Goal: Navigation & Orientation: Understand site structure

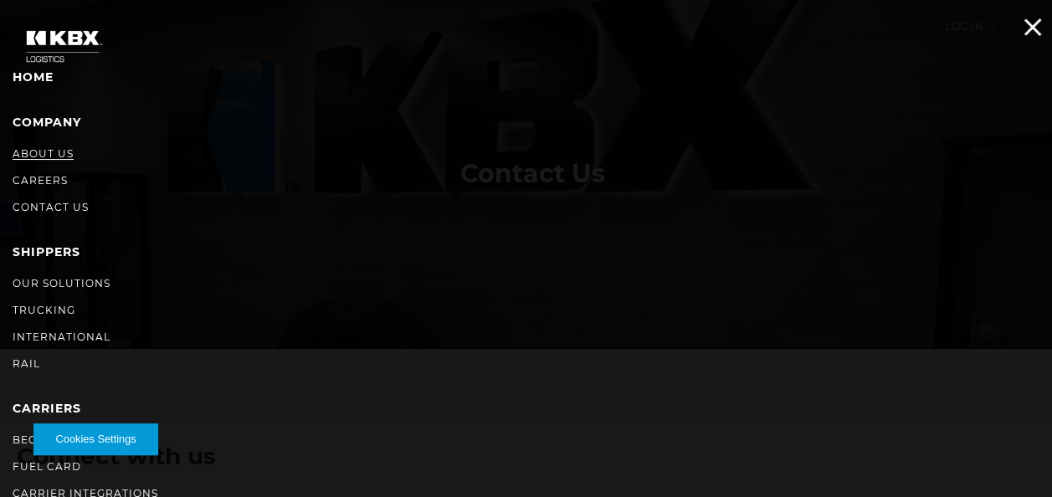
click at [64, 151] on link "About Us" at bounding box center [43, 153] width 61 height 13
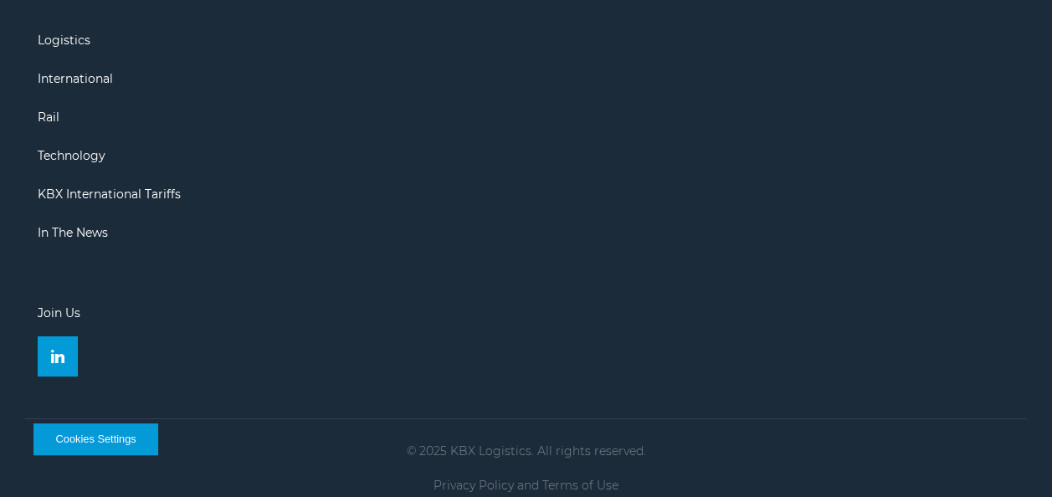
scroll to position [2658, 0]
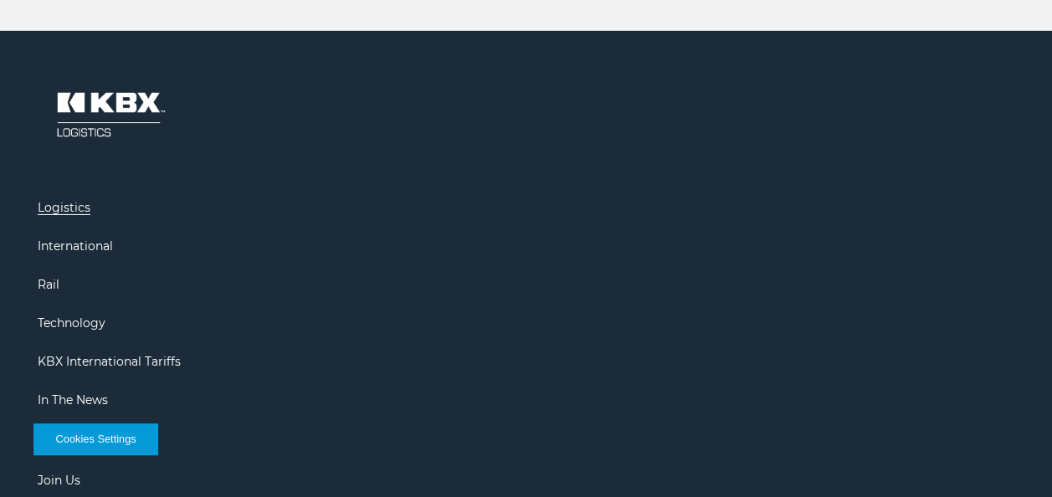
click at [80, 200] on link "Logistics" at bounding box center [64, 207] width 53 height 15
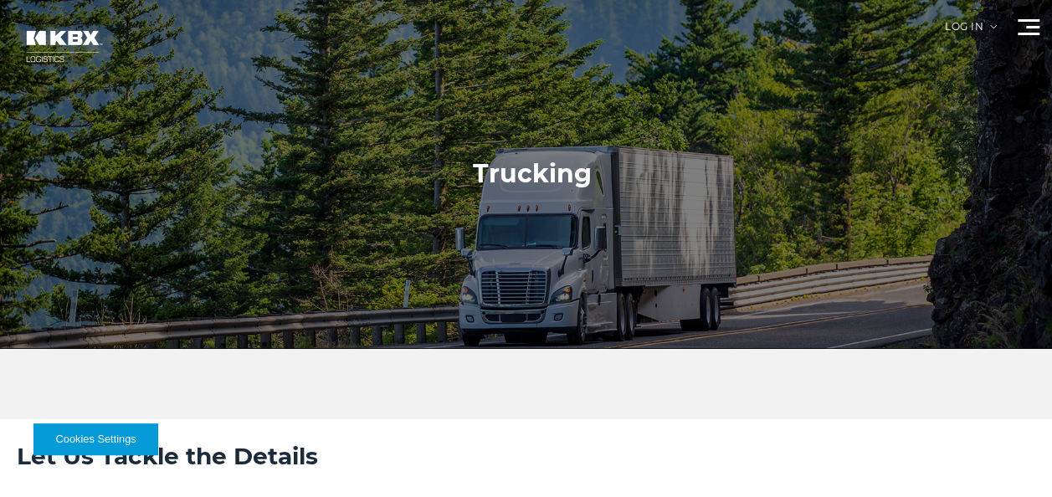
click at [1023, 18] on div at bounding box center [532, 174] width 1064 height 348
